Goal: Information Seeking & Learning: Learn about a topic

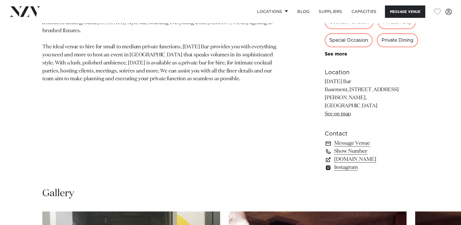
scroll to position [332, 0]
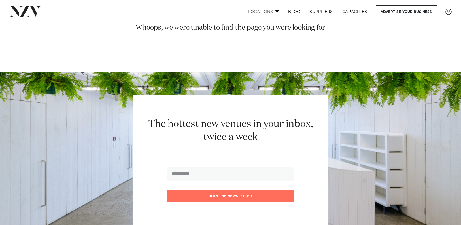
click at [270, 11] on link "Locations" at bounding box center [263, 11] width 40 height 12
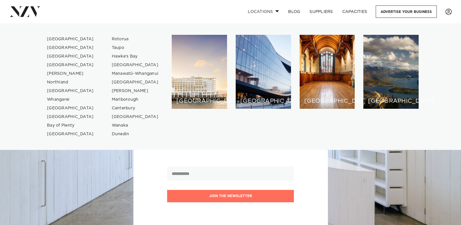
click at [270, 11] on link "Locations" at bounding box center [263, 11] width 40 height 12
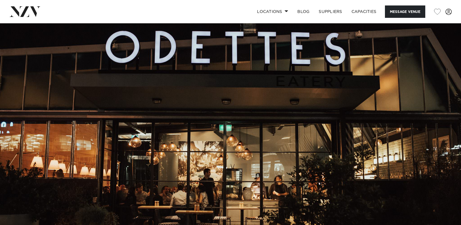
click at [221, 107] on img at bounding box center [230, 131] width 461 height 216
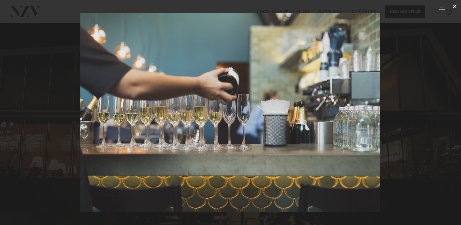
click at [455, 10] on icon at bounding box center [454, 6] width 7 height 7
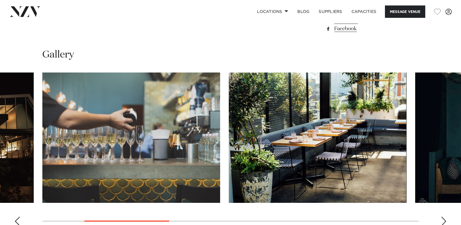
scroll to position [517, 0]
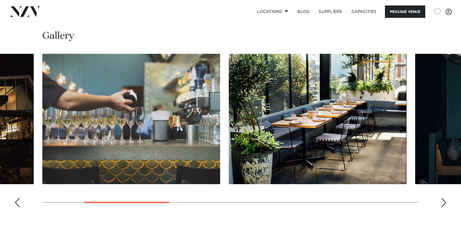
click at [447, 203] on swiper-container at bounding box center [230, 133] width 461 height 158
click at [444, 203] on div "Next slide" at bounding box center [444, 202] width 6 height 9
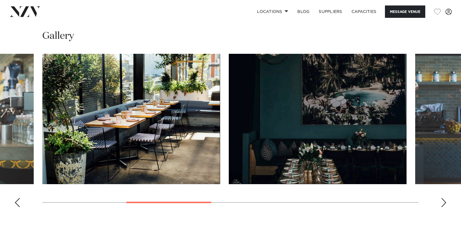
click at [444, 203] on div "Next slide" at bounding box center [444, 202] width 6 height 9
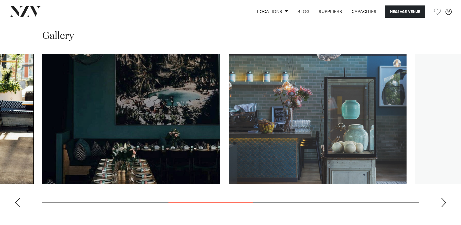
click at [444, 203] on div "Next slide" at bounding box center [444, 202] width 6 height 9
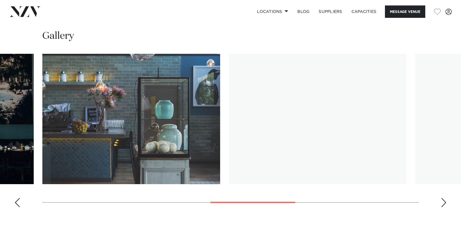
click at [444, 203] on div "Next slide" at bounding box center [444, 202] width 6 height 9
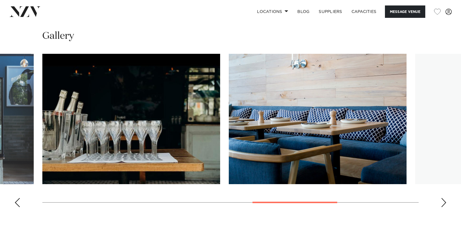
click at [444, 203] on div "Next slide" at bounding box center [444, 202] width 6 height 9
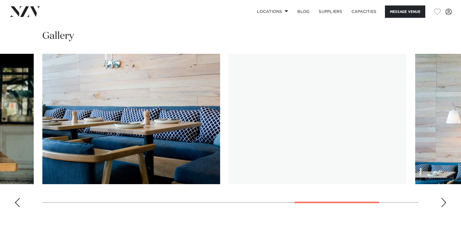
click at [444, 203] on div "Next slide" at bounding box center [444, 202] width 6 height 9
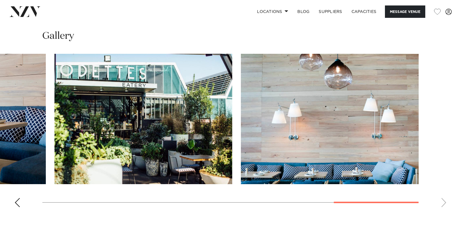
click at [444, 203] on swiper-container at bounding box center [230, 133] width 461 height 158
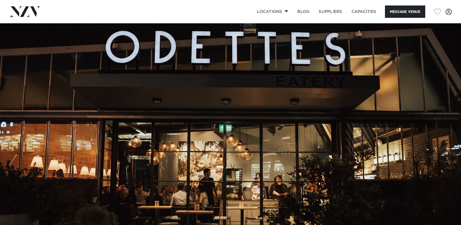
scroll to position [174, 0]
